Goal: Task Accomplishment & Management: Manage account settings

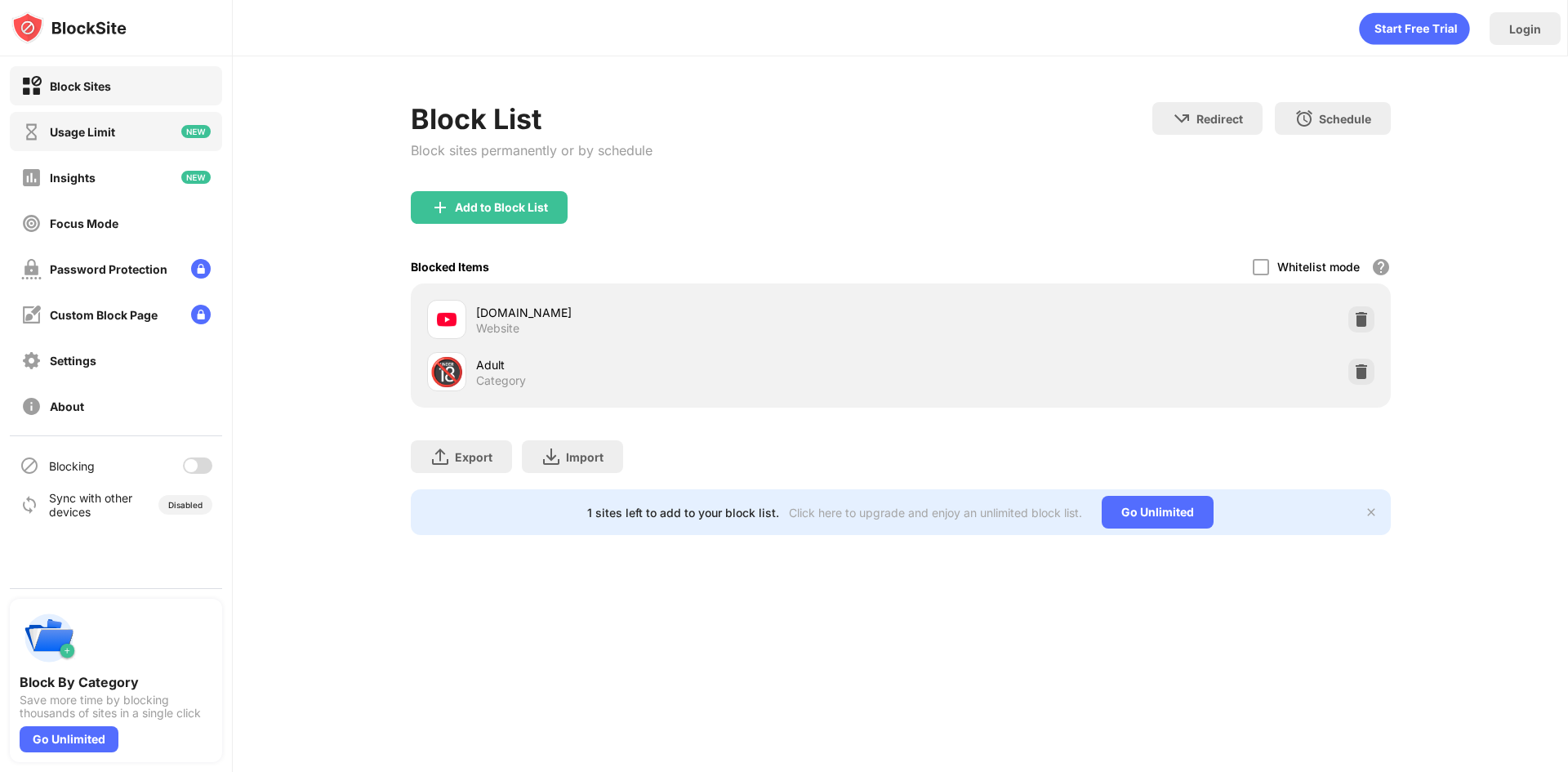
click at [170, 129] on div "Usage Limit" at bounding box center [116, 132] width 213 height 40
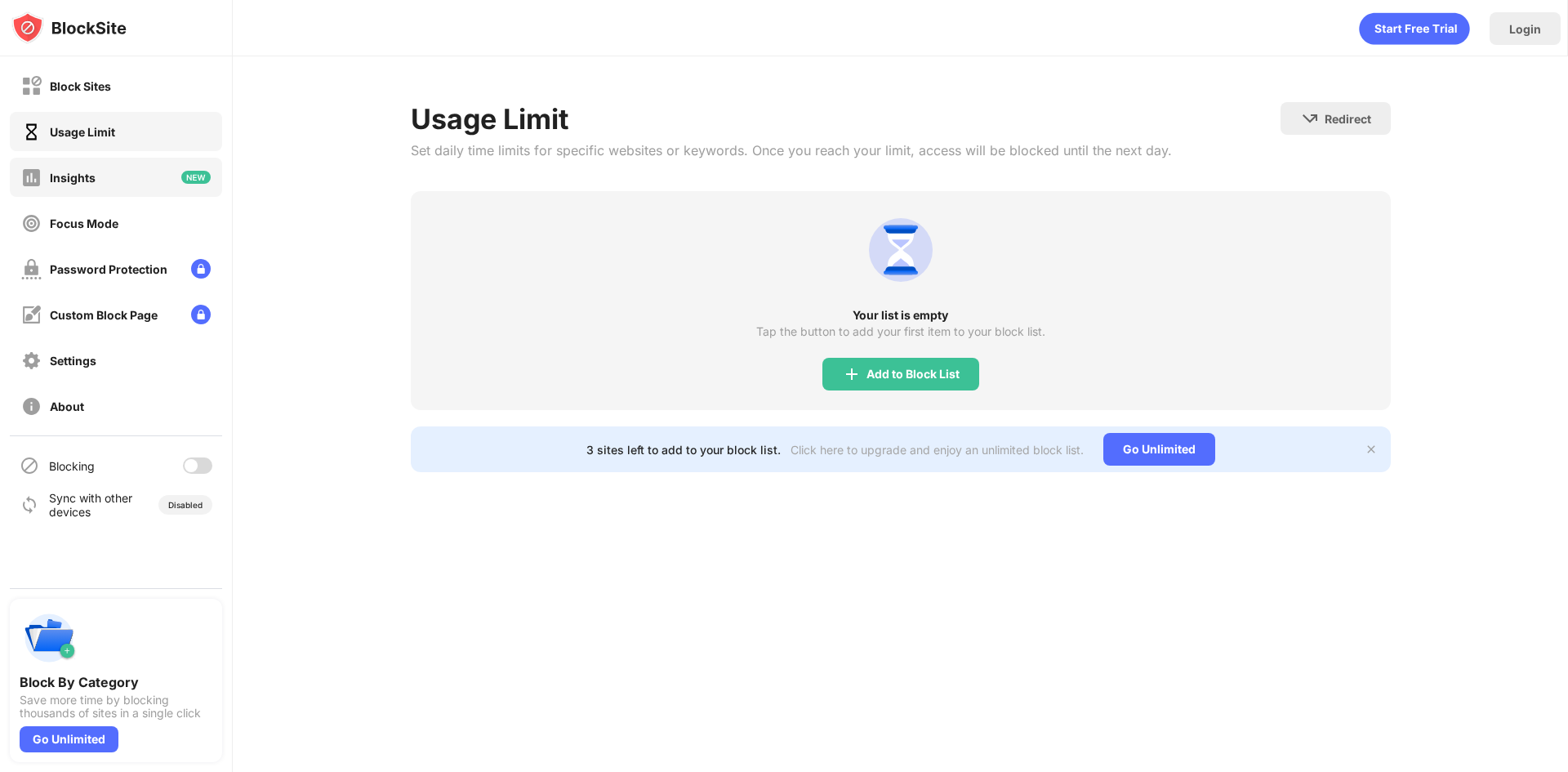
click at [161, 186] on div "Insights" at bounding box center [116, 177] width 213 height 40
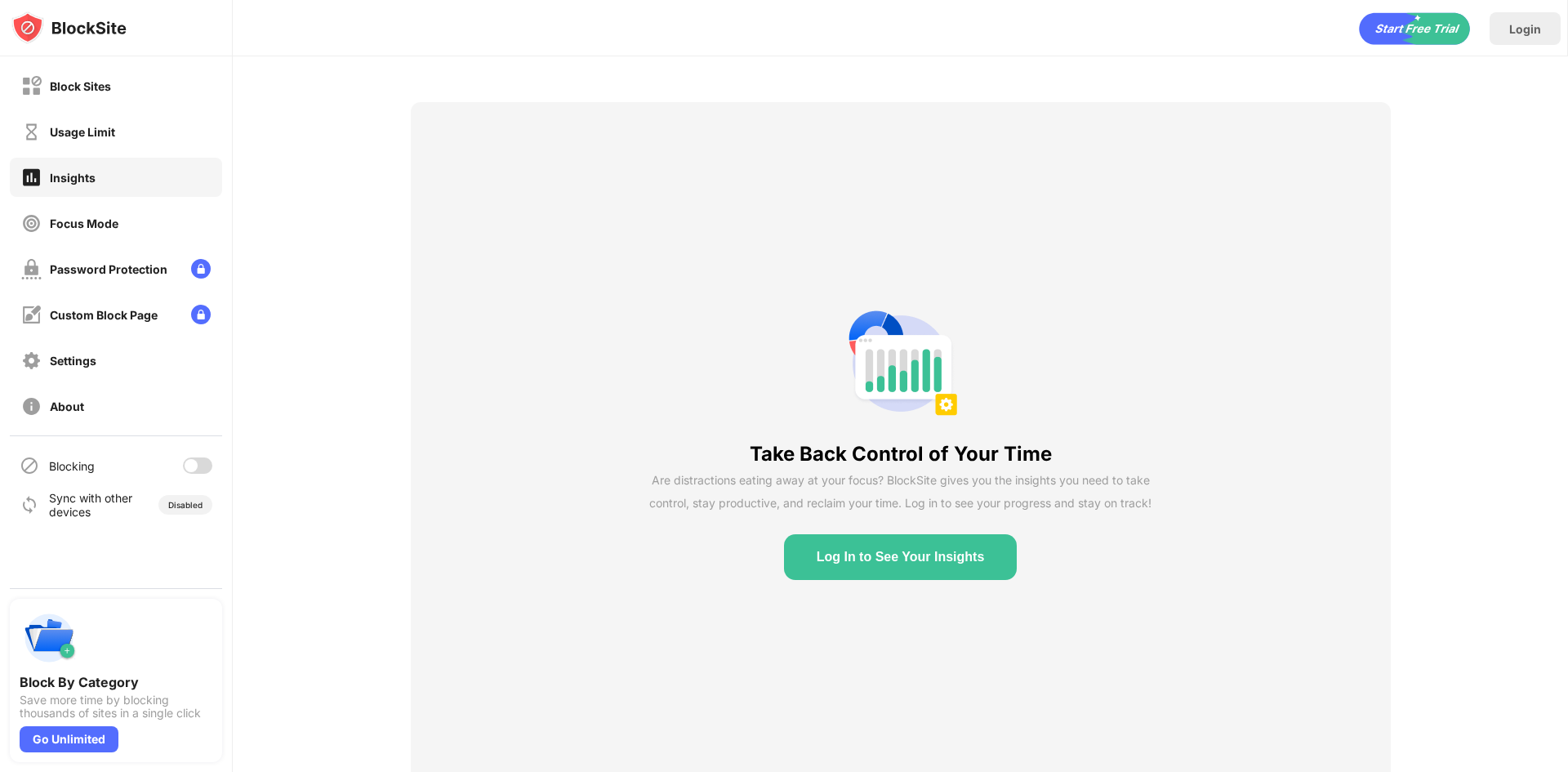
click at [890, 543] on button "Log In to See Your Insights" at bounding box center [900, 557] width 233 height 46
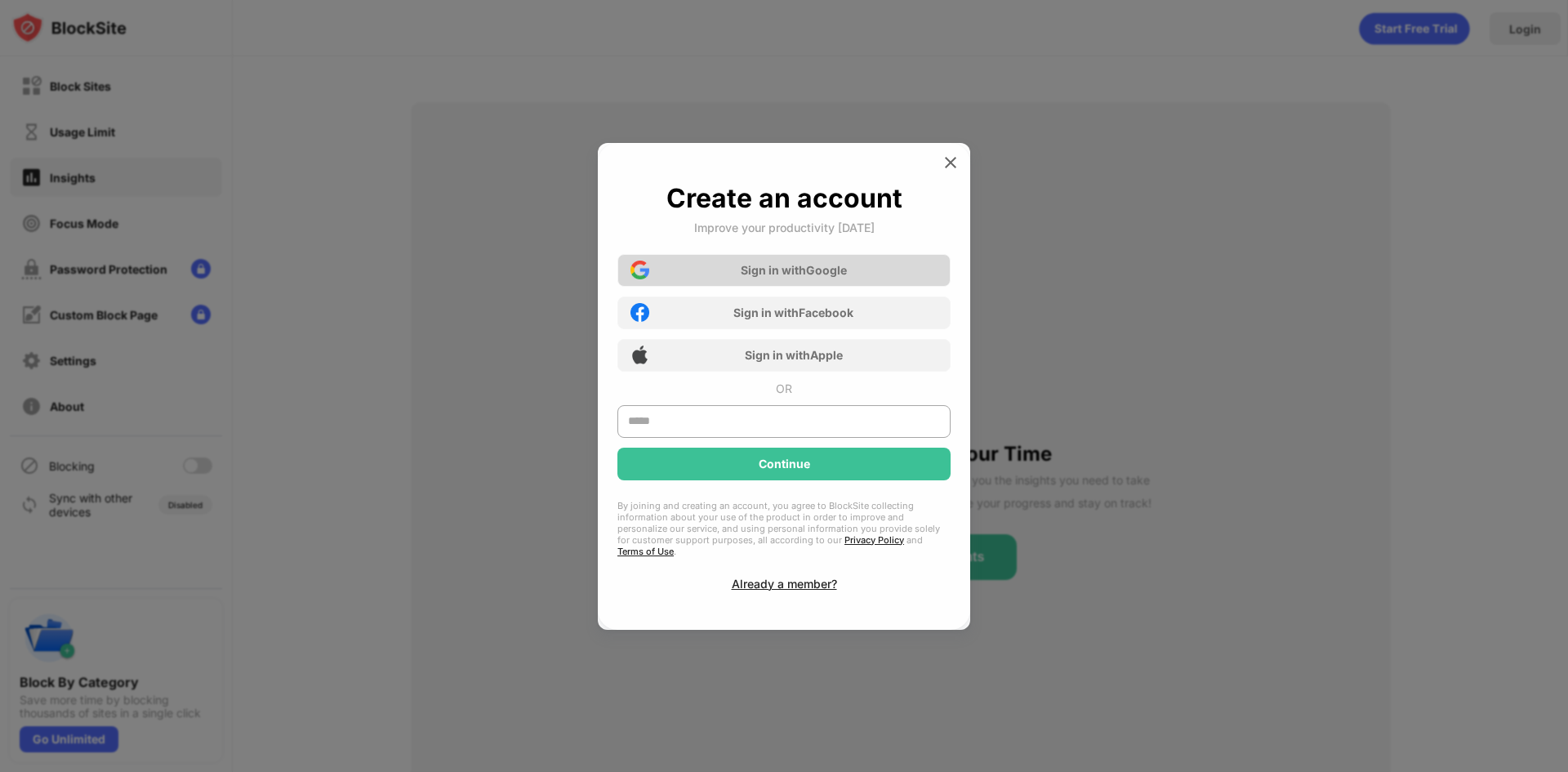
click at [710, 274] on div "Sign in with Google" at bounding box center [784, 270] width 333 height 33
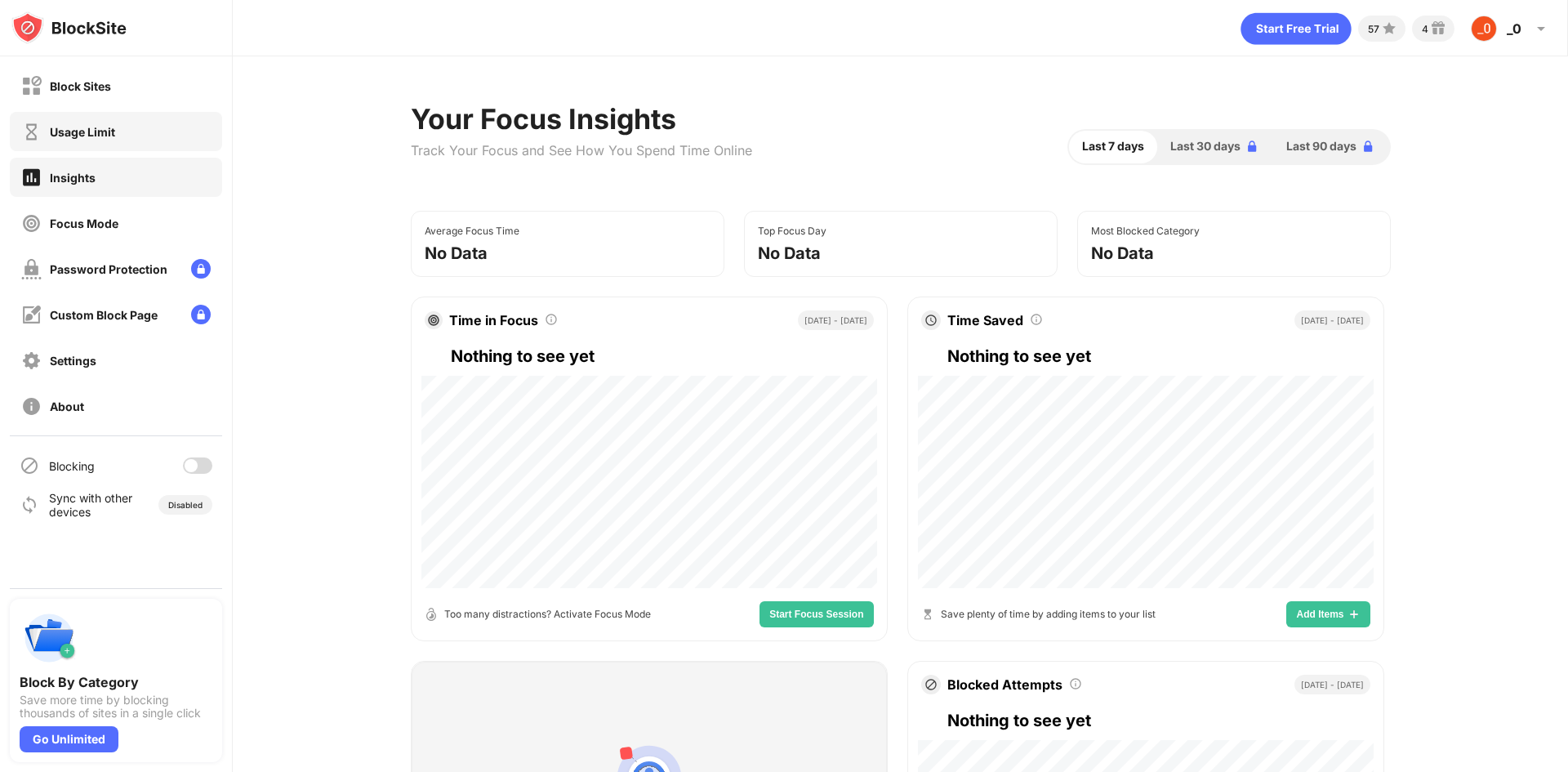
click at [173, 138] on div "Usage Limit" at bounding box center [116, 132] width 213 height 40
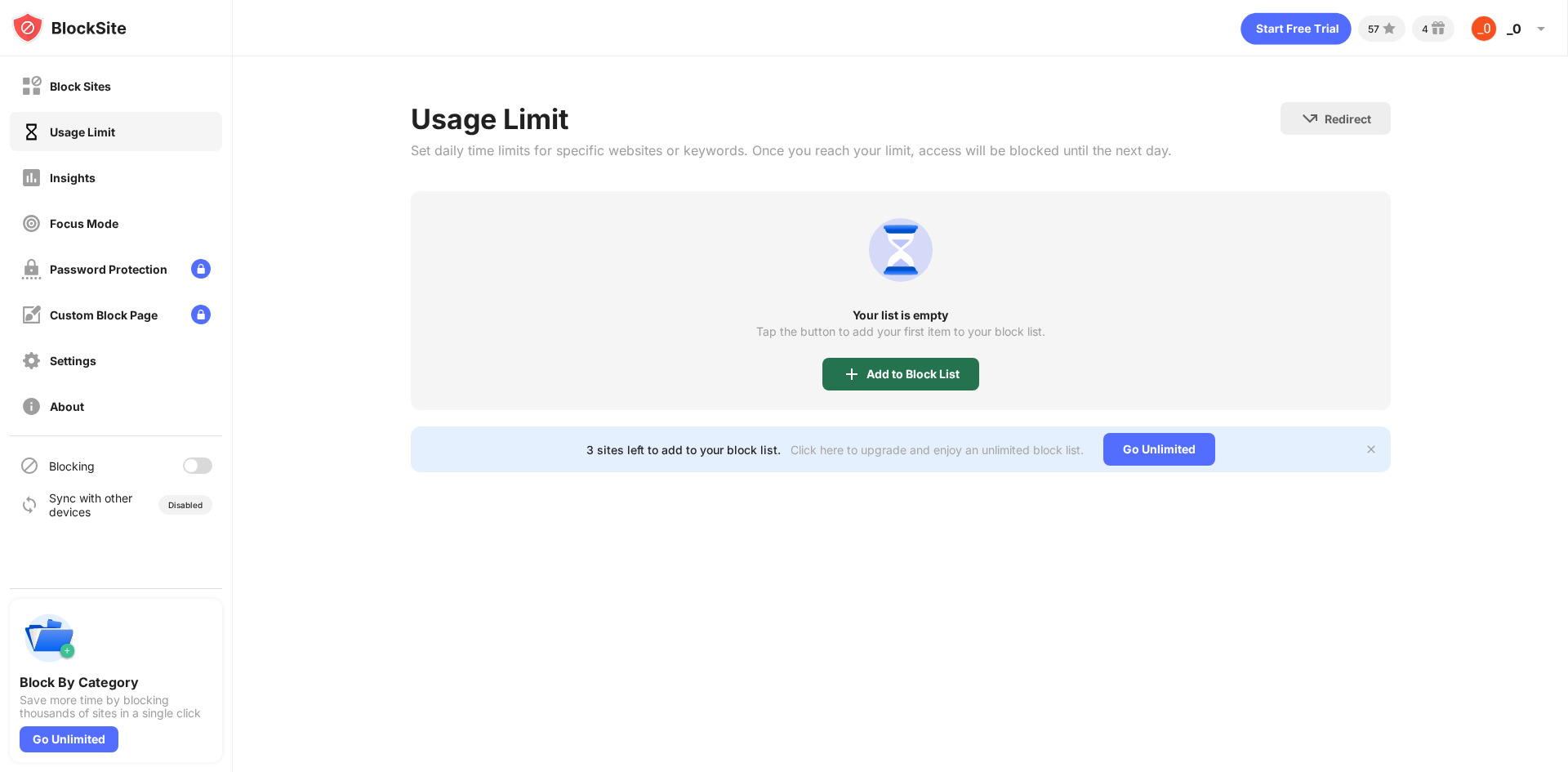
click at [833, 372] on div "Add to Block List" at bounding box center [900, 374] width 156 height 33
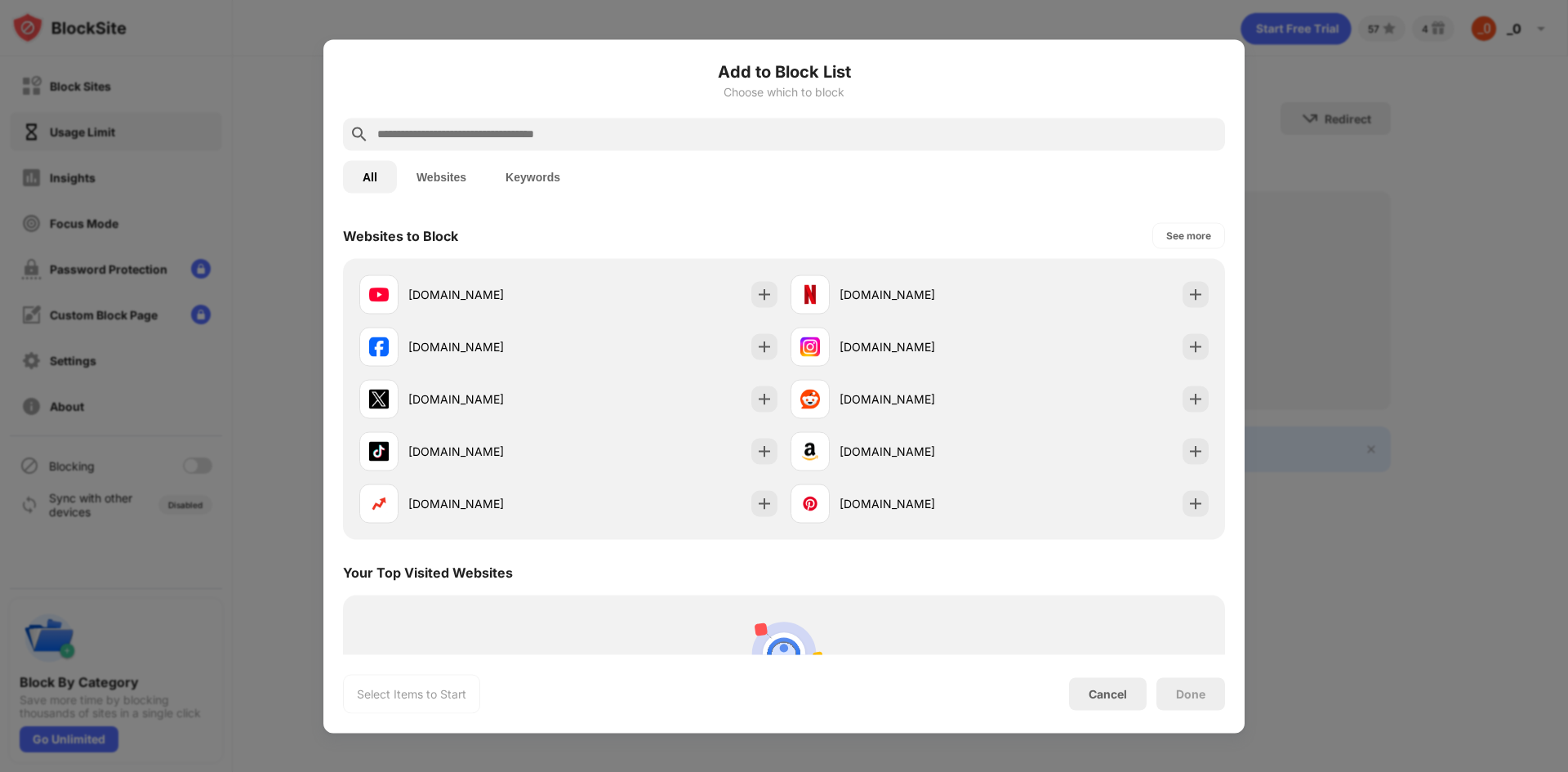
click at [1205, 357] on div "[DOMAIN_NAME] [DOMAIN_NAME] [DOMAIN_NAME] [DOMAIN_NAME] [DOMAIN_NAME] [DOMAIN_N…" at bounding box center [784, 399] width 881 height 281
click at [1136, 695] on div "Cancel" at bounding box center [1108, 693] width 77 height 33
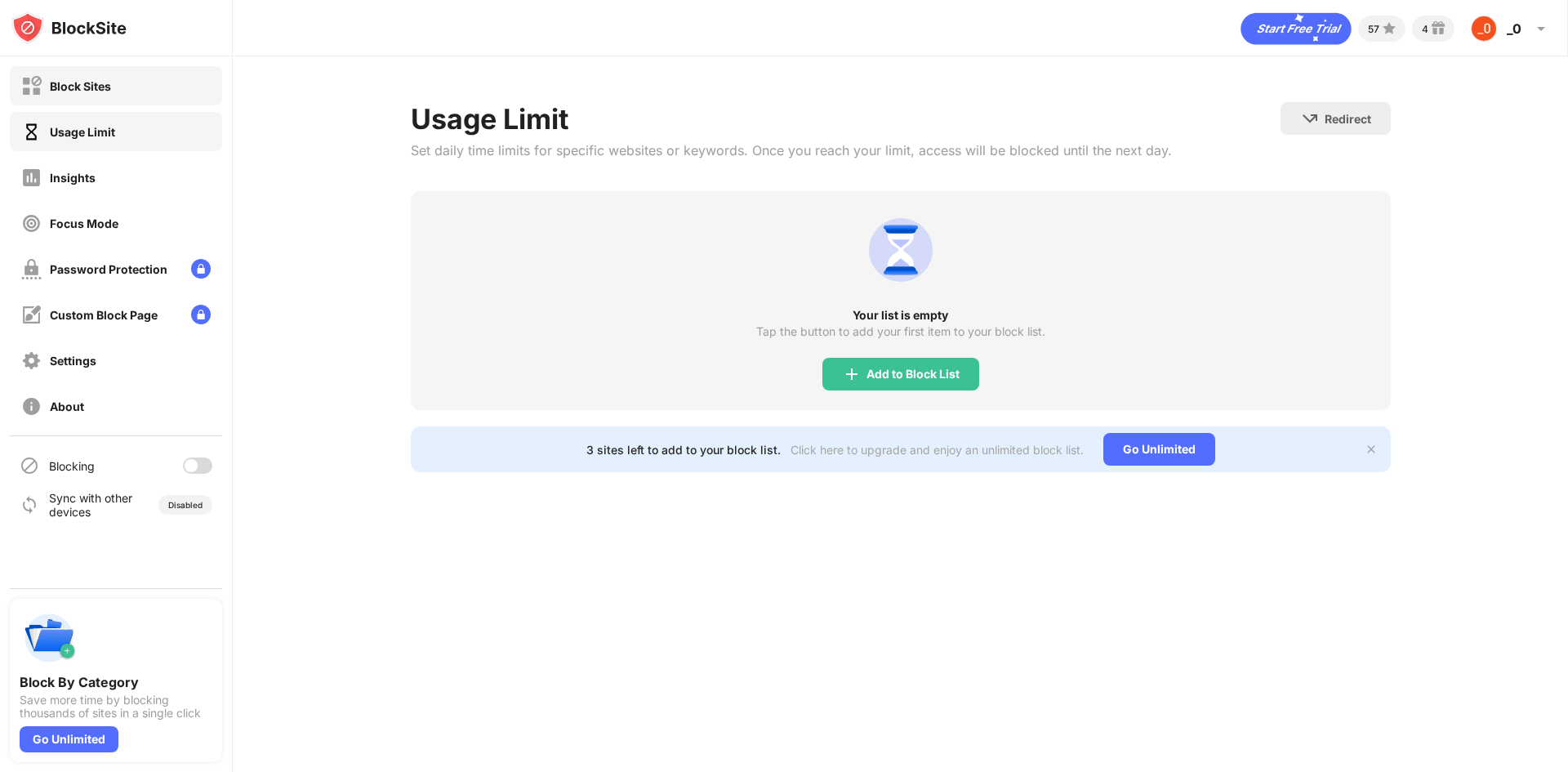
click at [124, 91] on div "Block Sites" at bounding box center [116, 86] width 213 height 40
